Goal: Ask a question

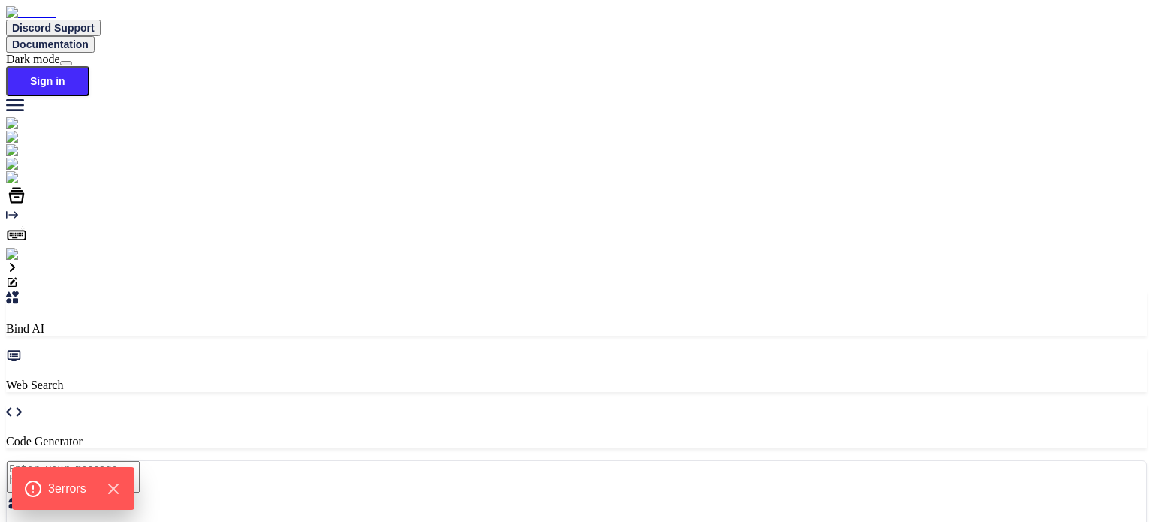
scroll to position [5, 0]
type textarea "x"
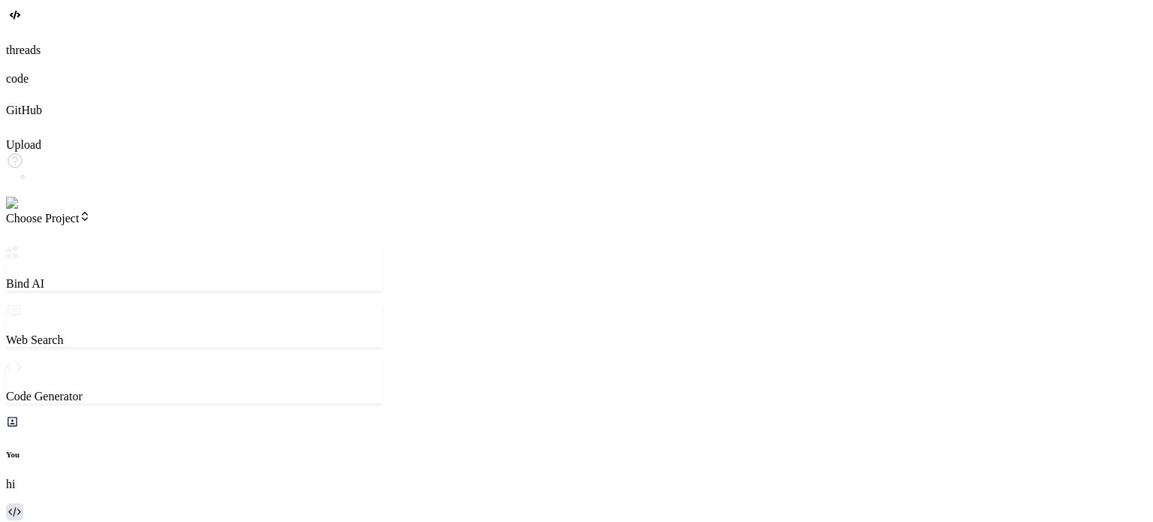
type textarea "x"
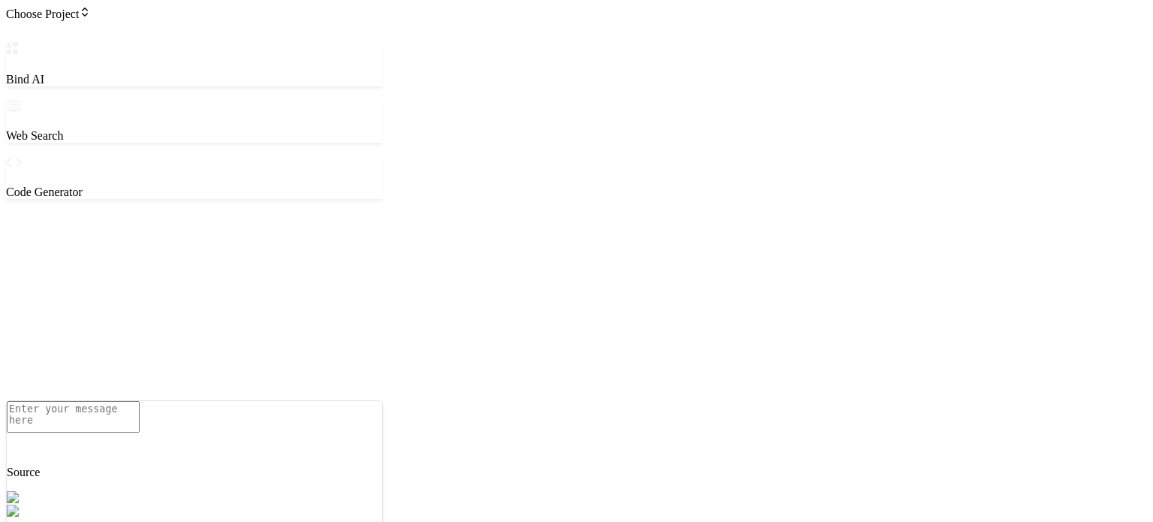
type textarea "x"
